Goal: Navigation & Orientation: Find specific page/section

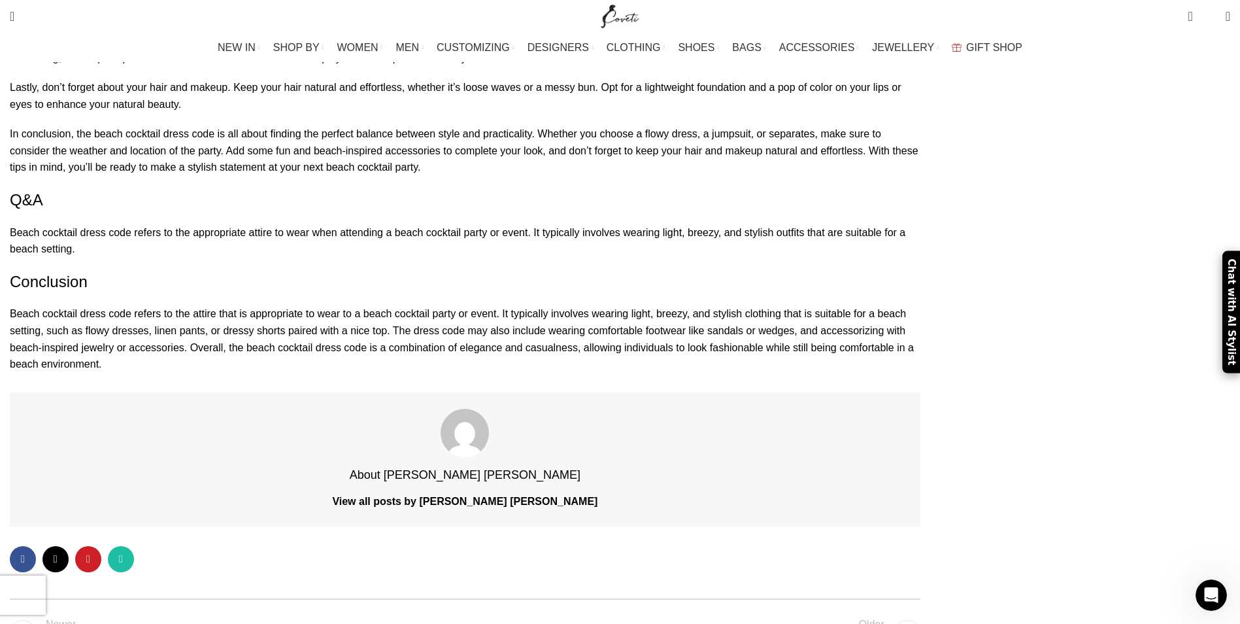
scroll to position [6407, 0]
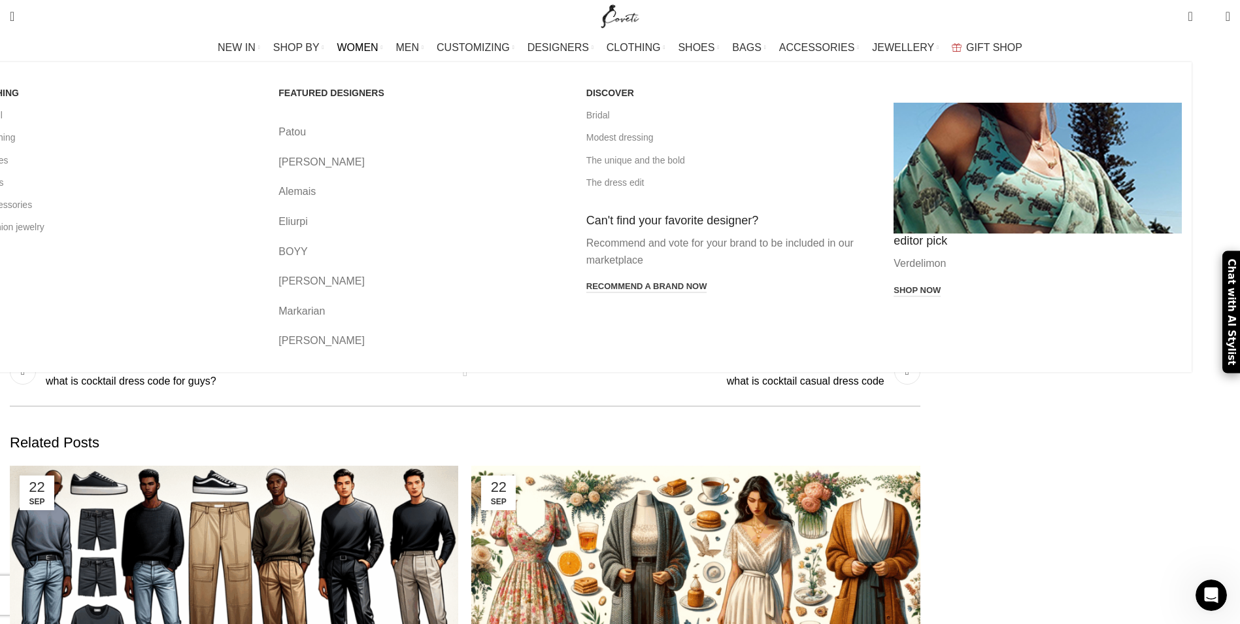
click at [379, 49] on span "WOMEN" at bounding box center [357, 47] width 41 height 12
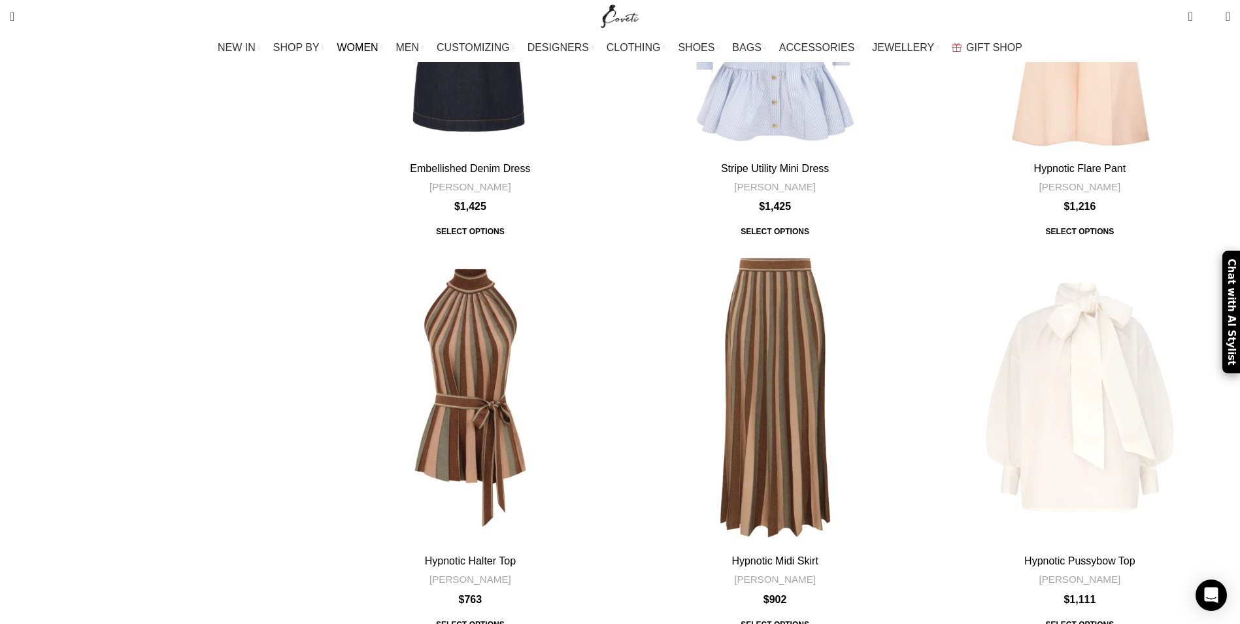
scroll to position [1177, 0]
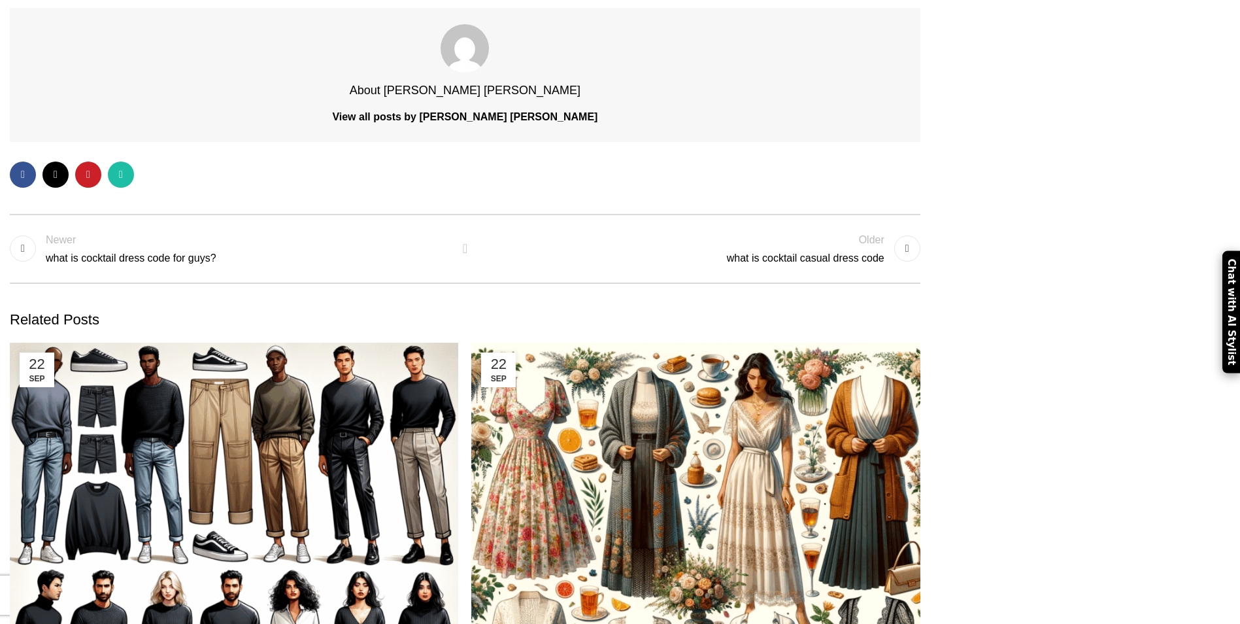
scroll to position [6407, 0]
